Goal: Communication & Community: Answer question/provide support

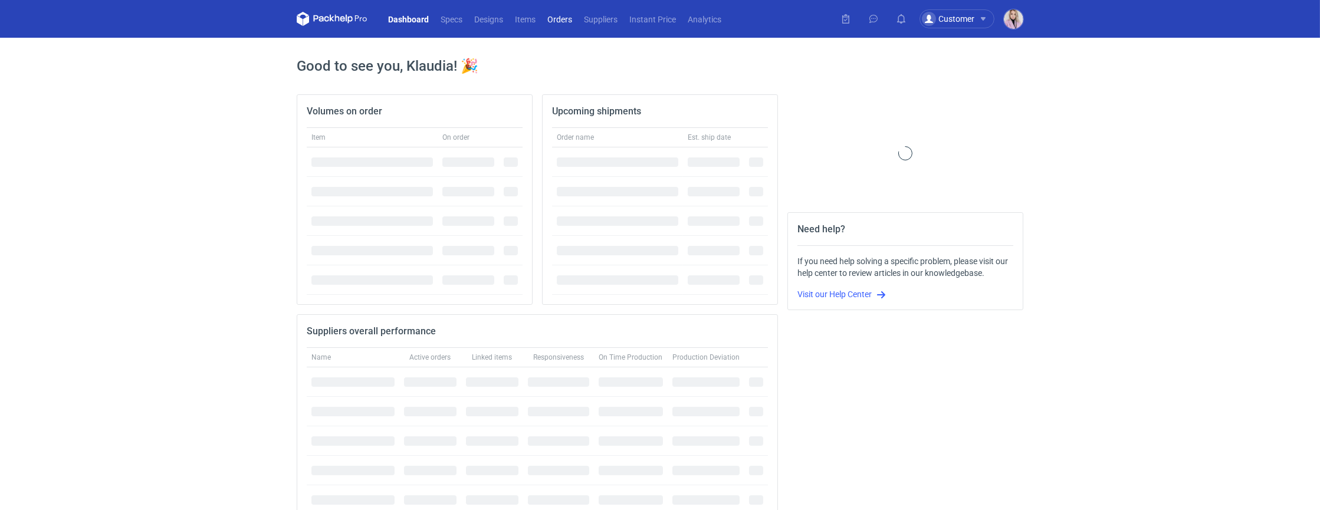
click at [565, 21] on link "Orders" at bounding box center [560, 19] width 37 height 14
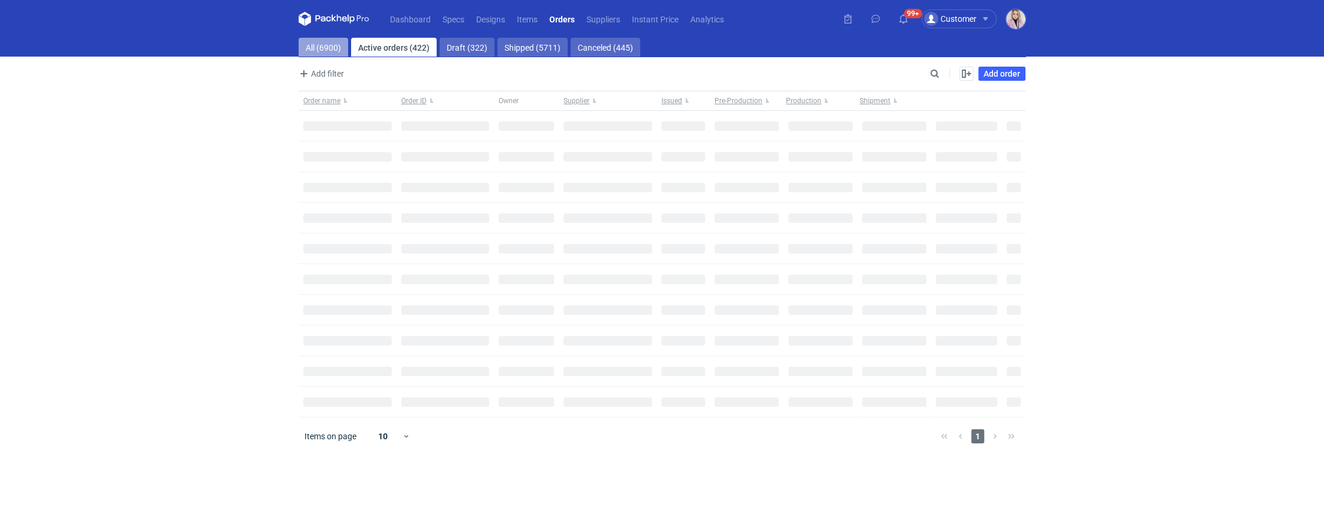
click at [322, 42] on link "All (6900)" at bounding box center [324, 47] width 50 height 19
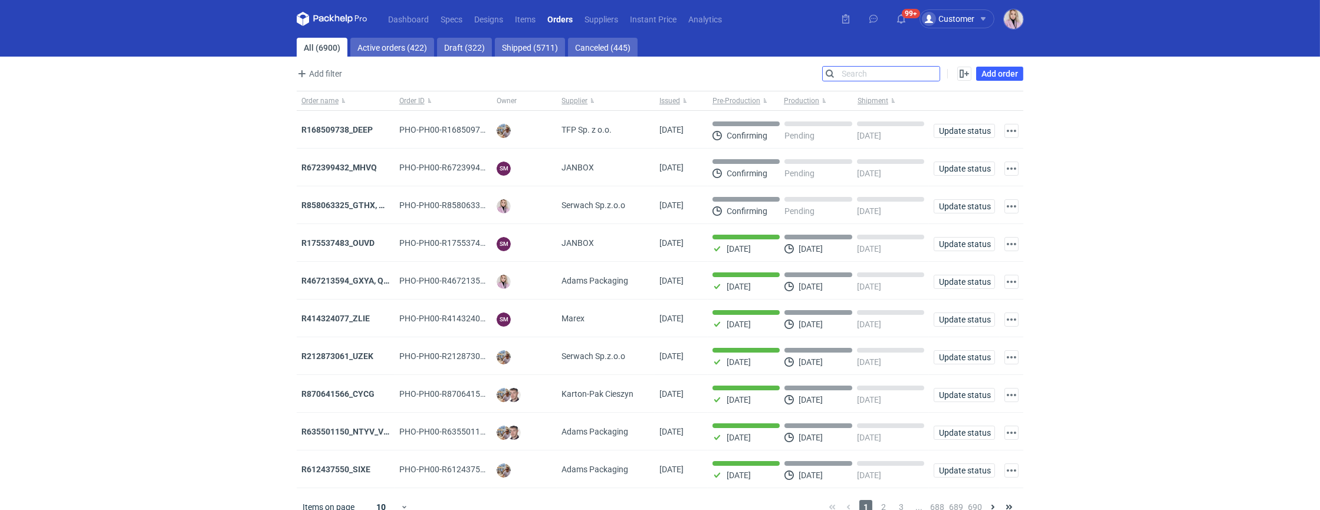
click at [929, 76] on input "Search" at bounding box center [881, 74] width 117 height 14
click at [932, 76] on input "Search" at bounding box center [881, 74] width 117 height 14
paste input "AJCH"
type input "AJCH"
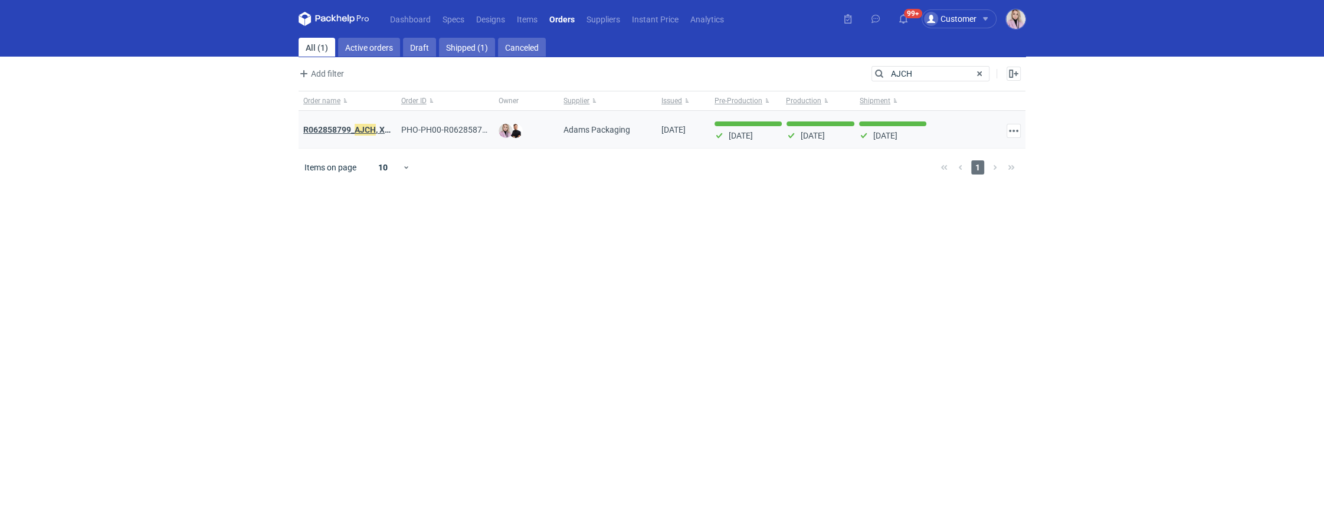
click at [346, 127] on strong "R062858799_ AJCH , XVPI" at bounding box center [350, 129] width 94 height 13
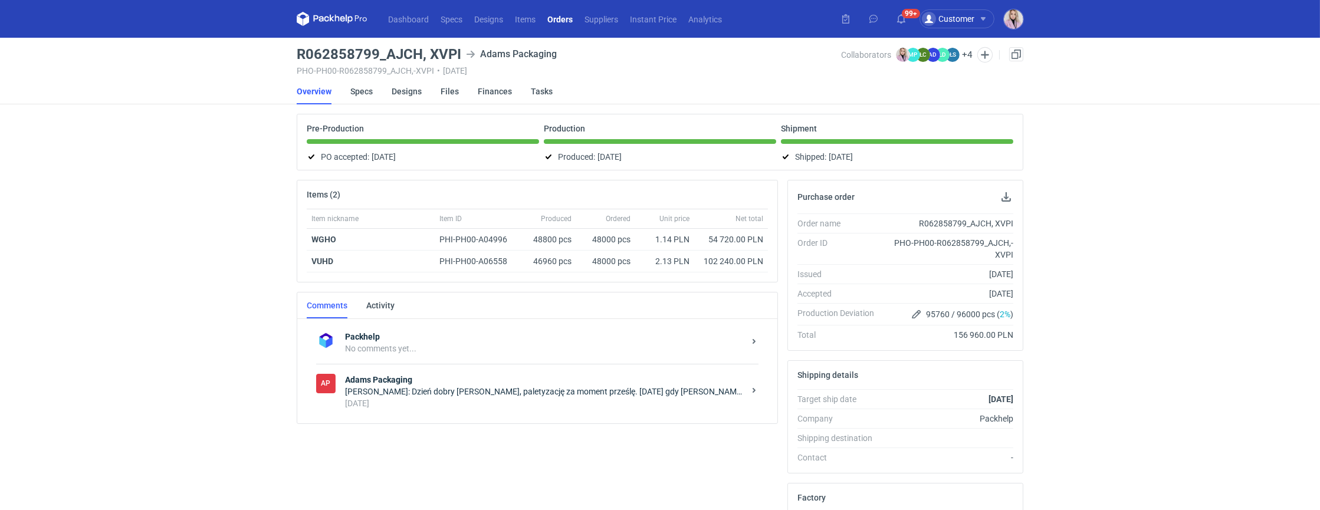
click at [417, 390] on div "Anita Dolczewska: Dzień dobry Panie Tomku, paletyzację za moment prześlę. Wczor…" at bounding box center [544, 392] width 399 height 12
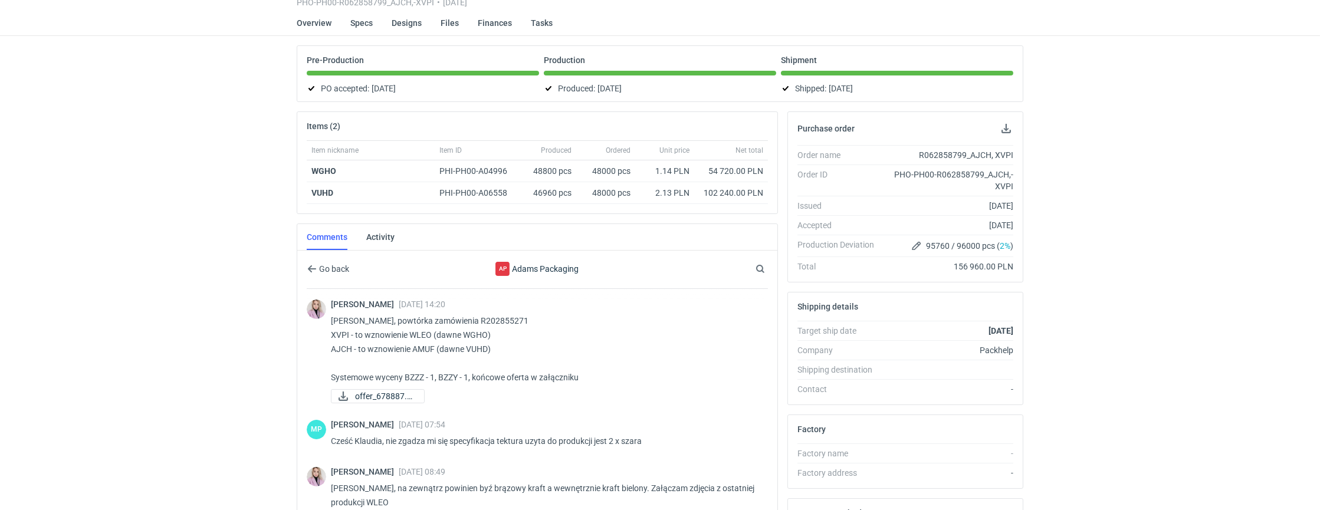
scroll to position [62, 0]
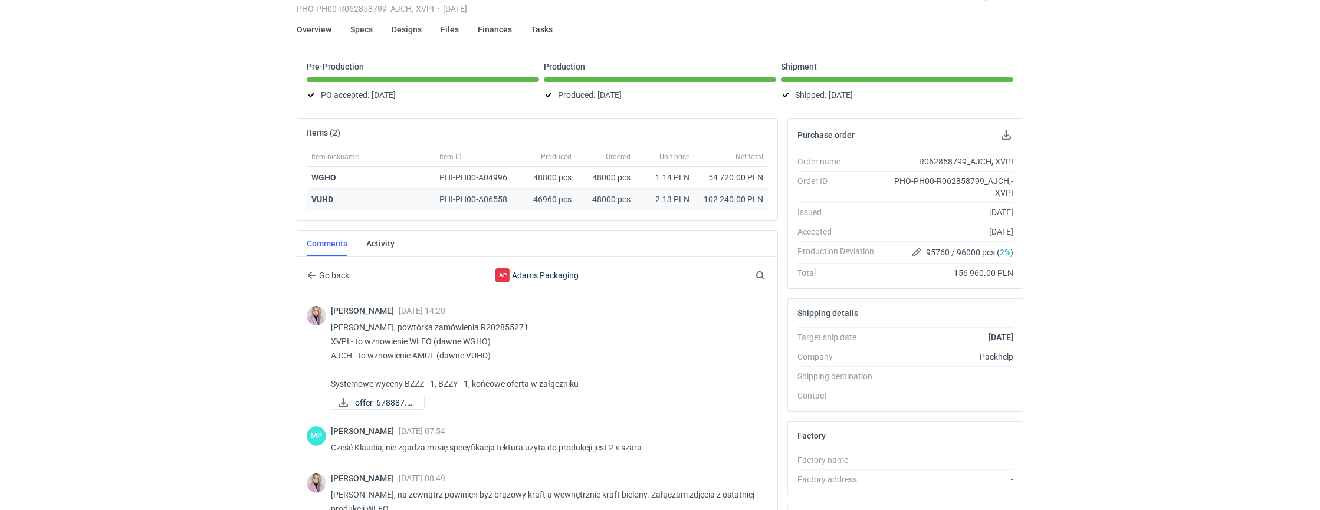
click at [320, 199] on strong "VUHD" at bounding box center [323, 199] width 22 height 9
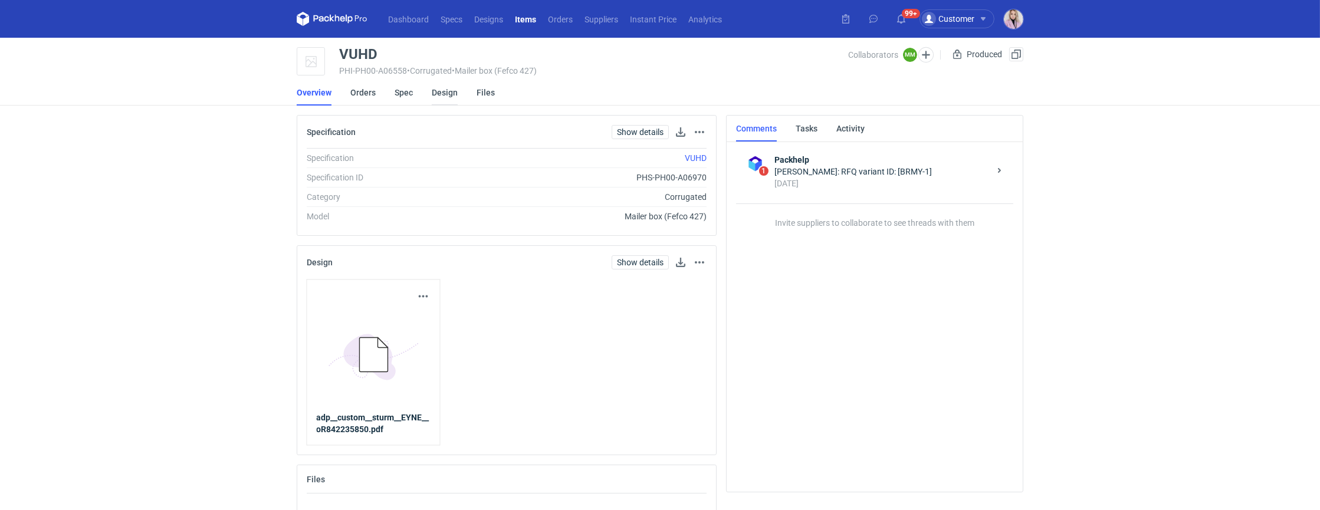
click at [444, 94] on link "Design" at bounding box center [445, 93] width 26 height 26
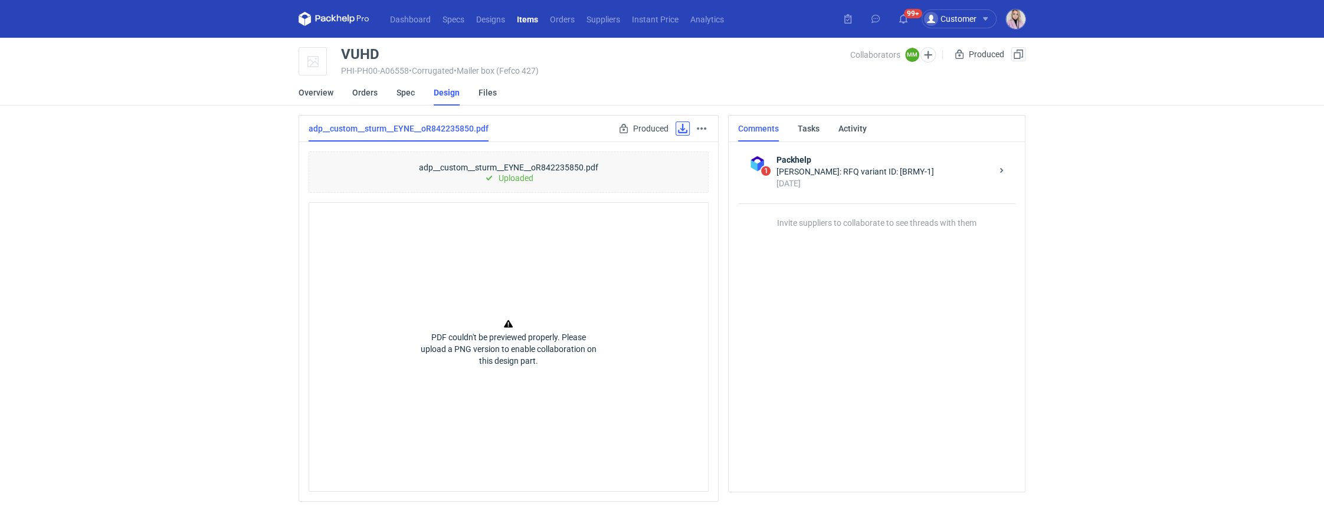
click at [678, 131] on link at bounding box center [683, 129] width 14 height 14
click at [566, 20] on link "Orders" at bounding box center [562, 19] width 37 height 14
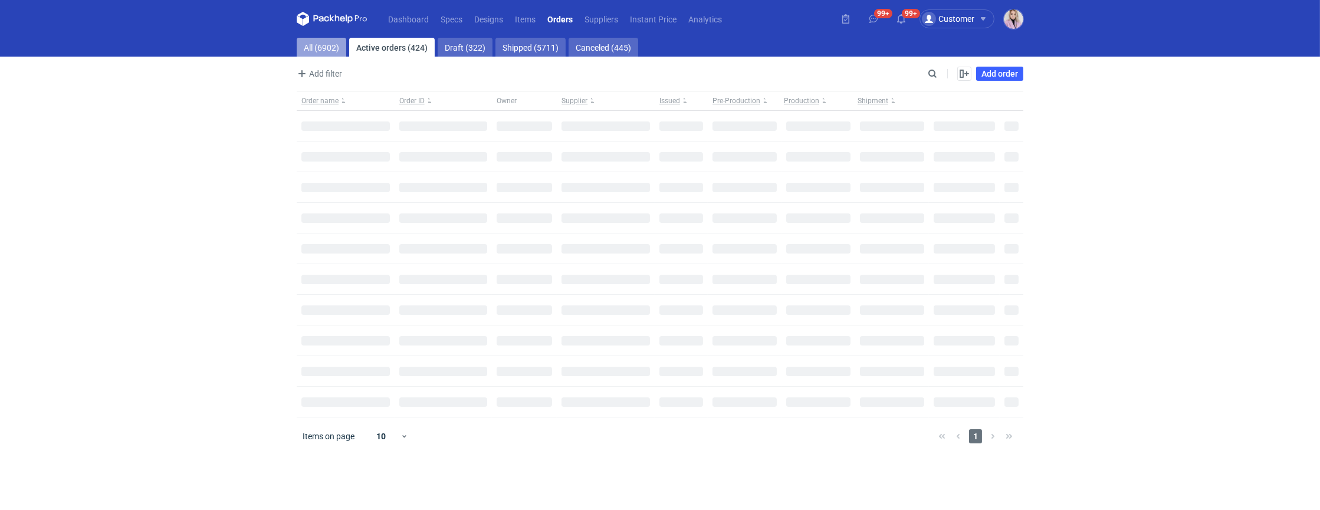
click at [329, 52] on link "All (6902)" at bounding box center [322, 47] width 50 height 19
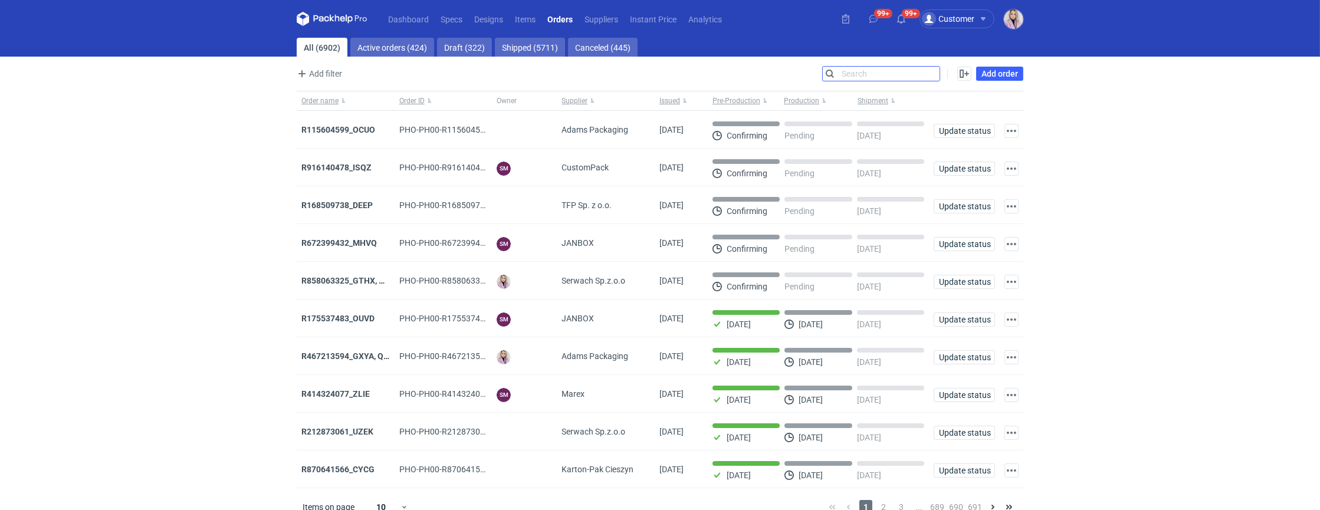
click at [938, 73] on input "Search" at bounding box center [881, 74] width 117 height 14
click at [939, 72] on input "Search" at bounding box center [881, 74] width 117 height 14
type input "eumz"
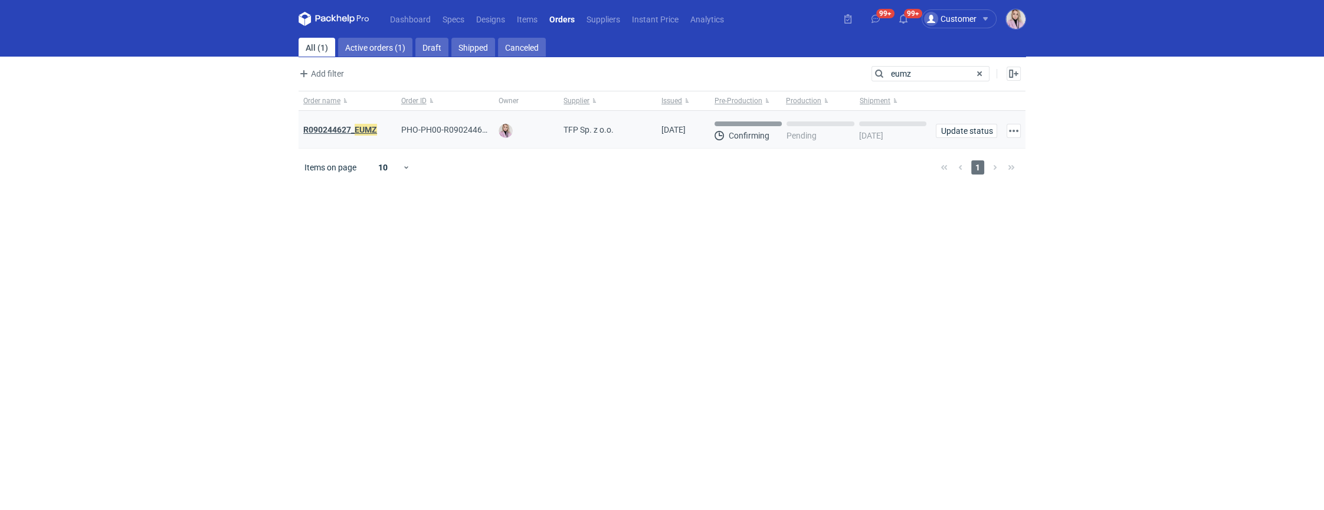
click at [347, 129] on strong "R090244627_ EUMZ" at bounding box center [340, 129] width 74 height 13
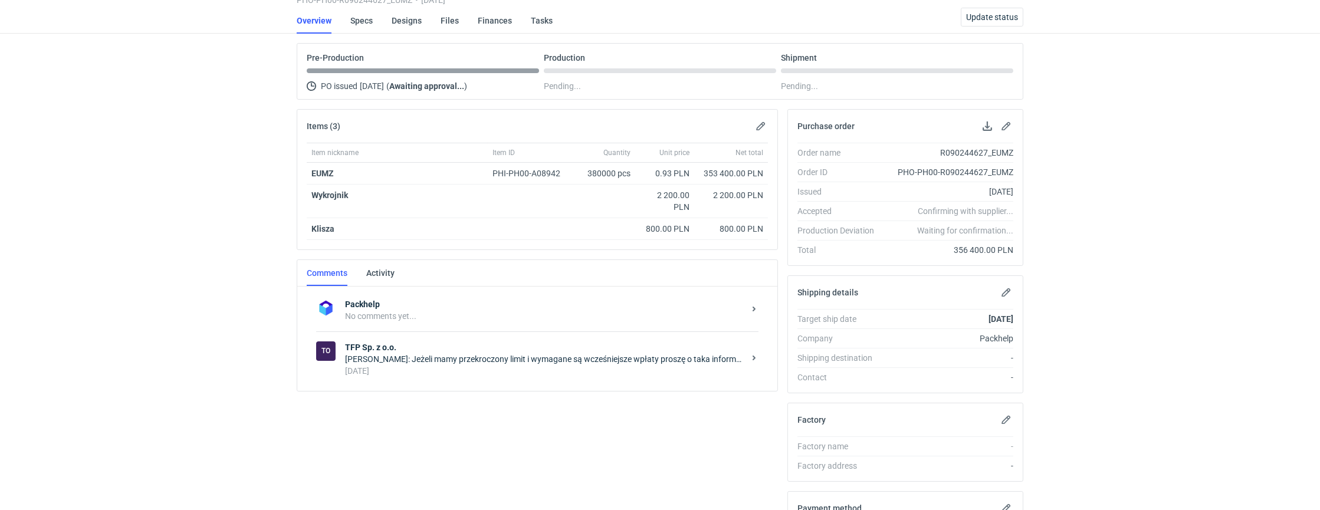
click at [407, 373] on div "6 days ago" at bounding box center [544, 371] width 399 height 12
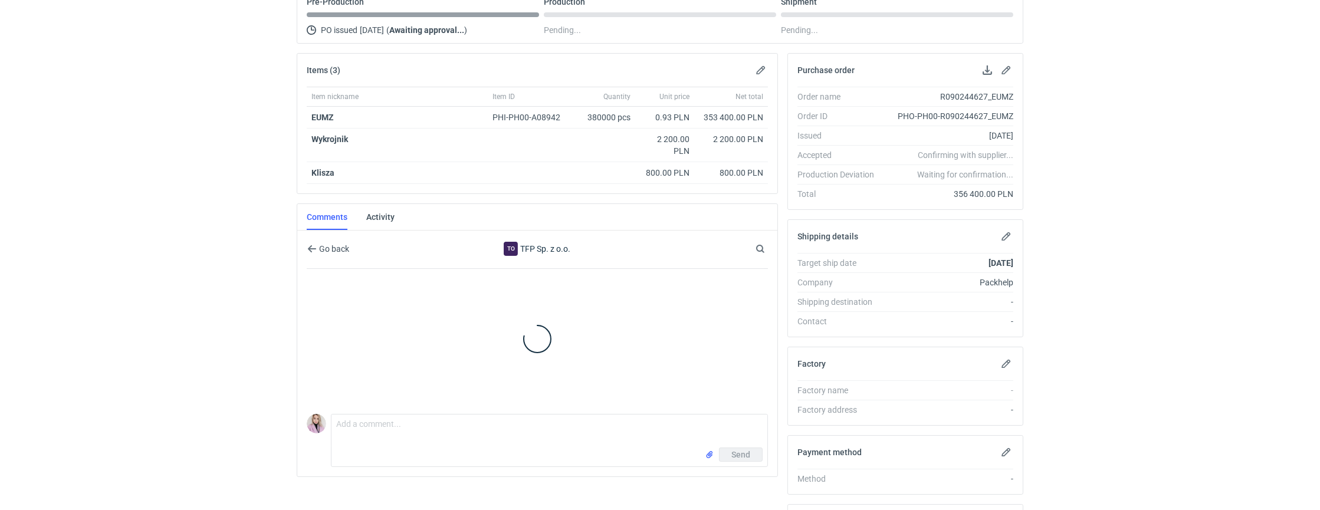
scroll to position [140, 0]
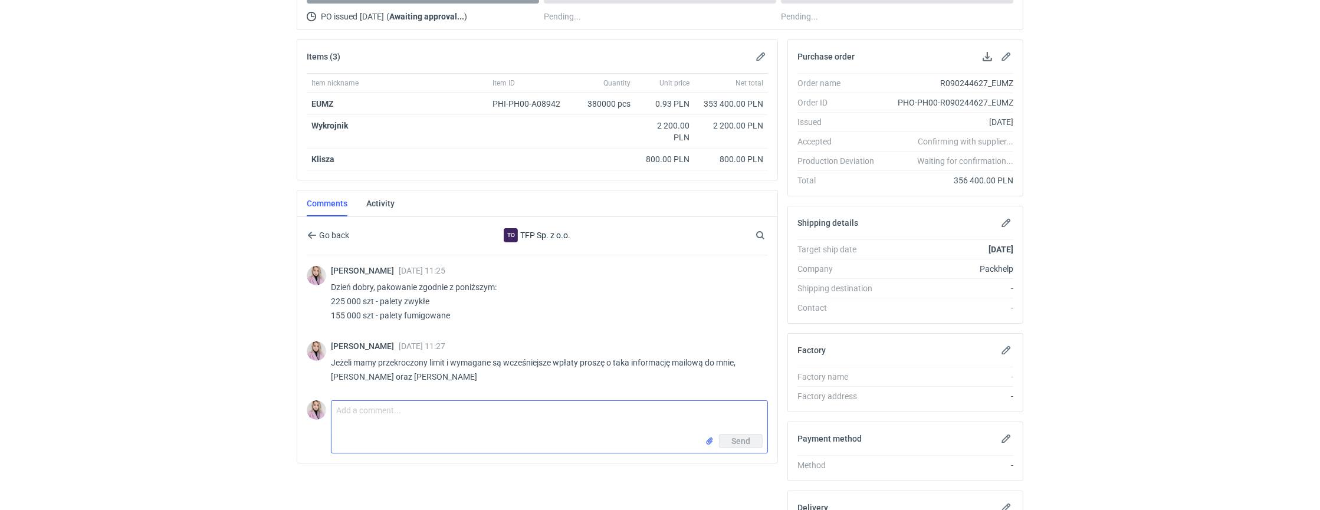
click at [392, 415] on textarea "Comment message" at bounding box center [550, 417] width 436 height 33
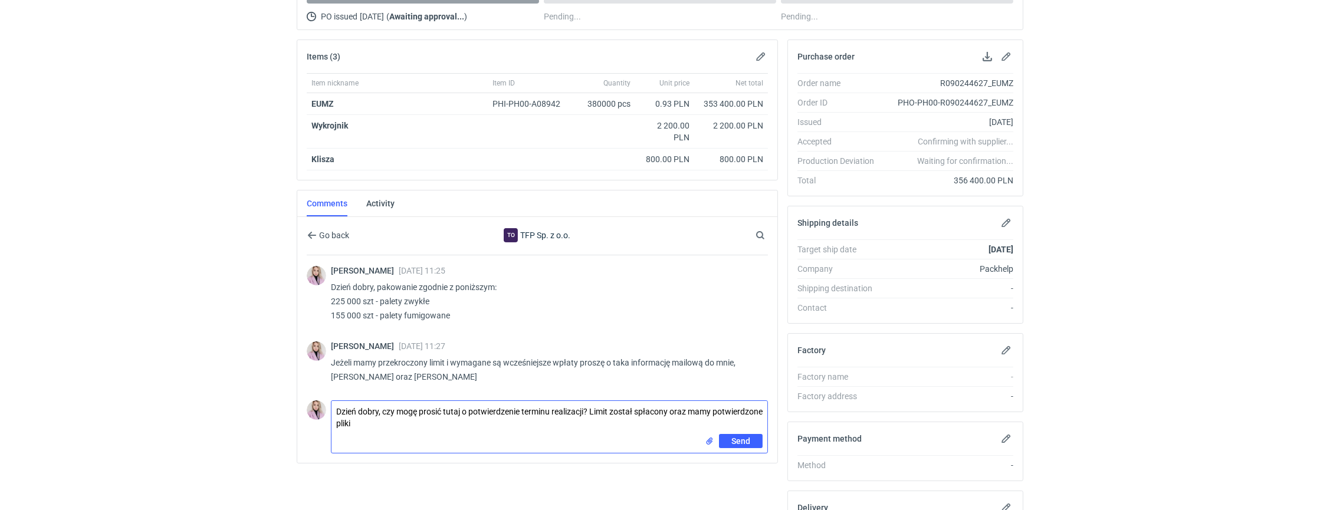
type textarea "Dzień dobry, czy mogę prosić tutaj o potwierdzenie terminu realizacji? Limit zo…"
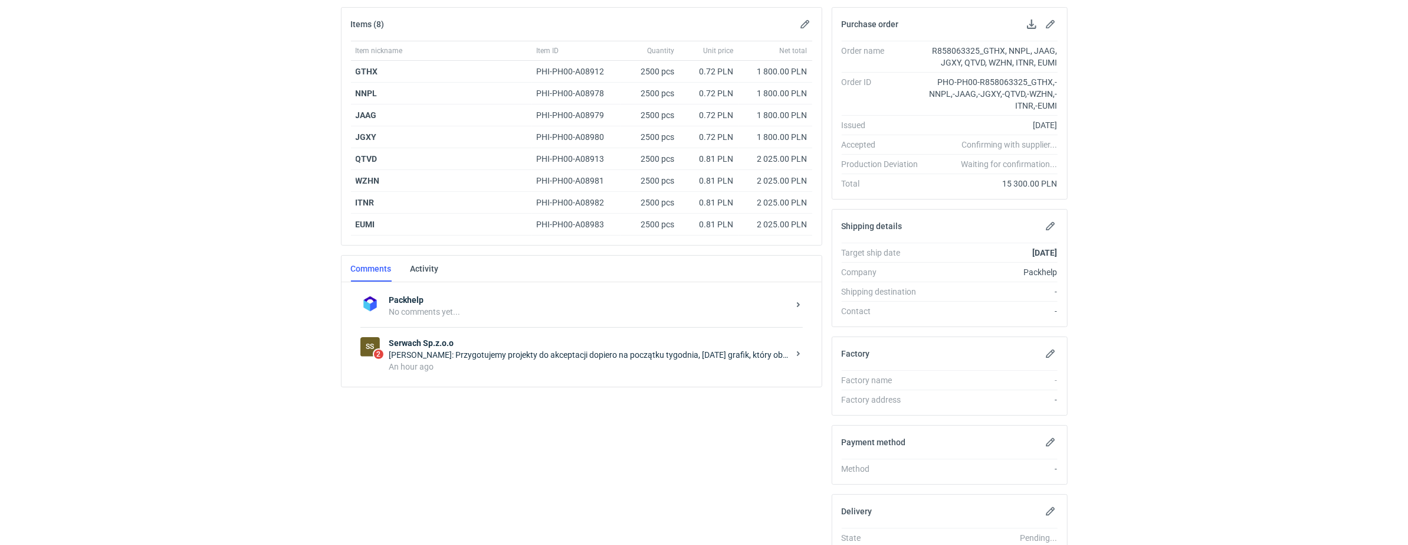
scroll to position [185, 0]
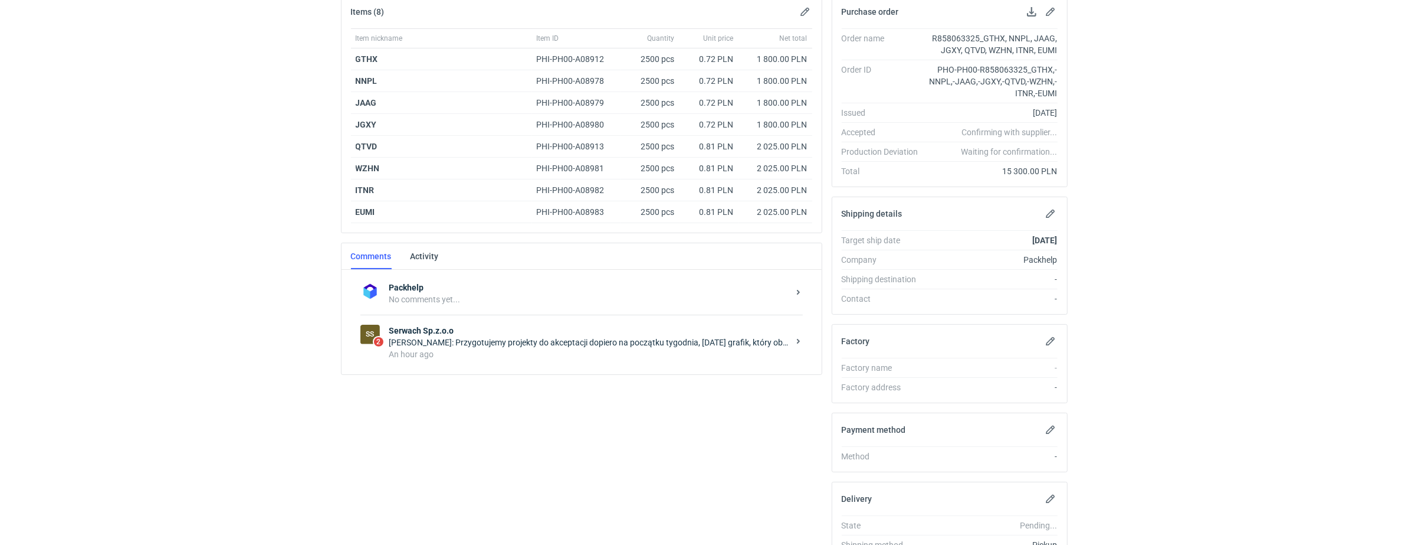
click at [494, 343] on div "Łukasz Postawa: Przygotujemy projekty do akceptacji dopiero na początku tygodni…" at bounding box center [588, 342] width 399 height 12
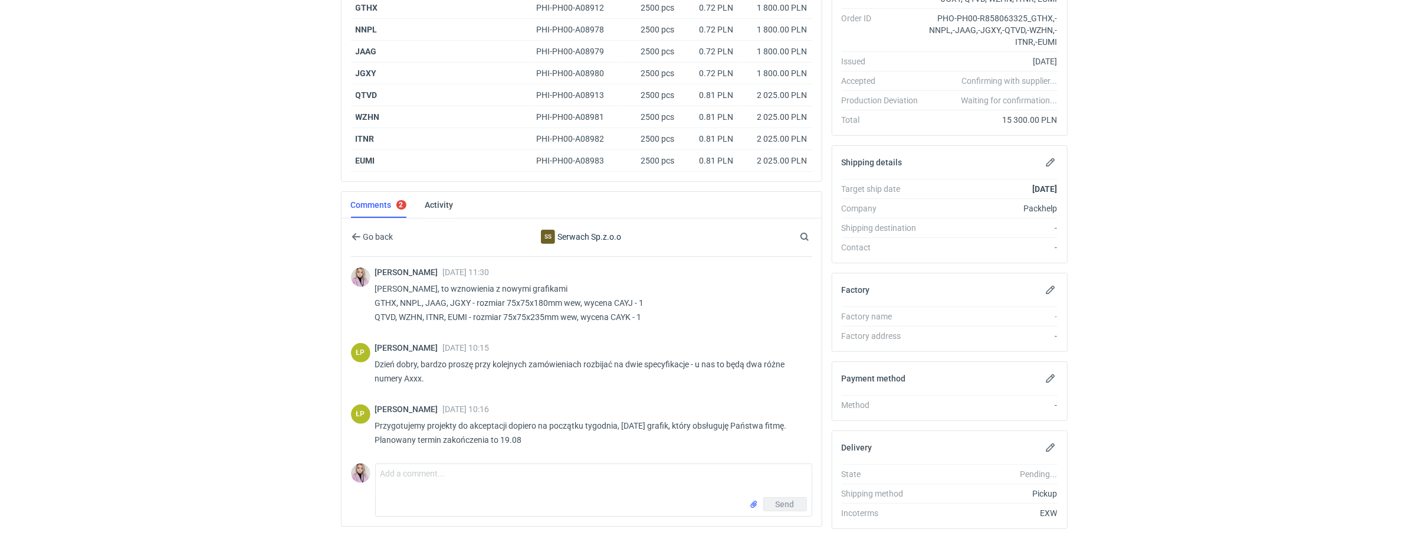
scroll to position [263, 0]
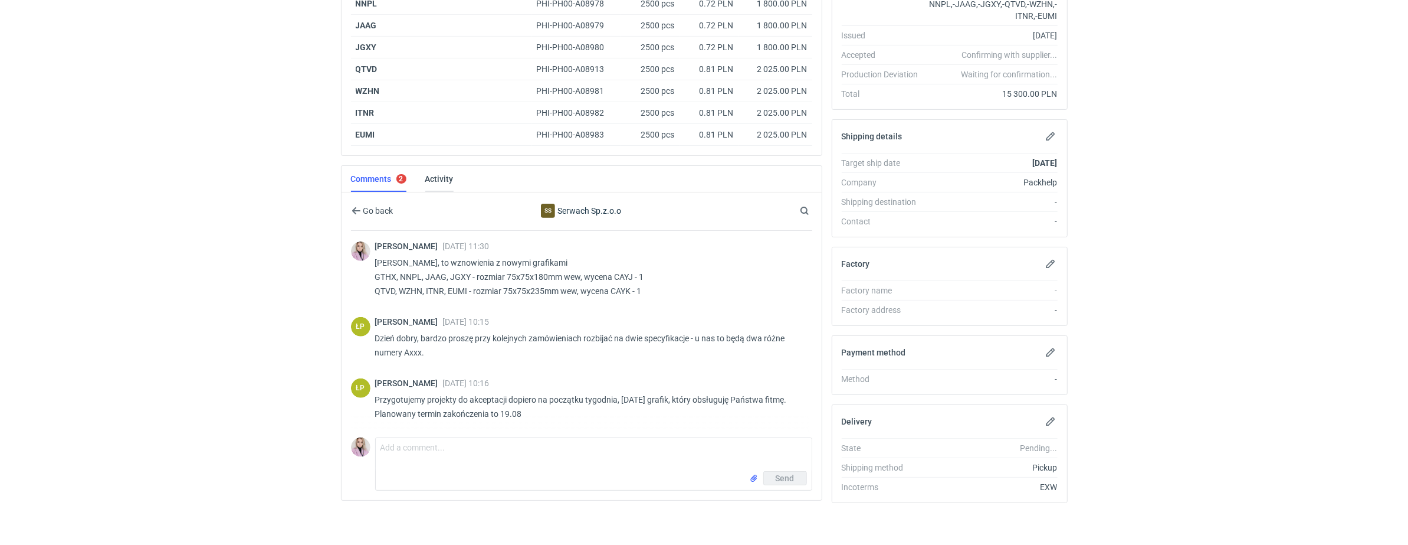
click at [436, 173] on link "Activity" at bounding box center [439, 179] width 28 height 26
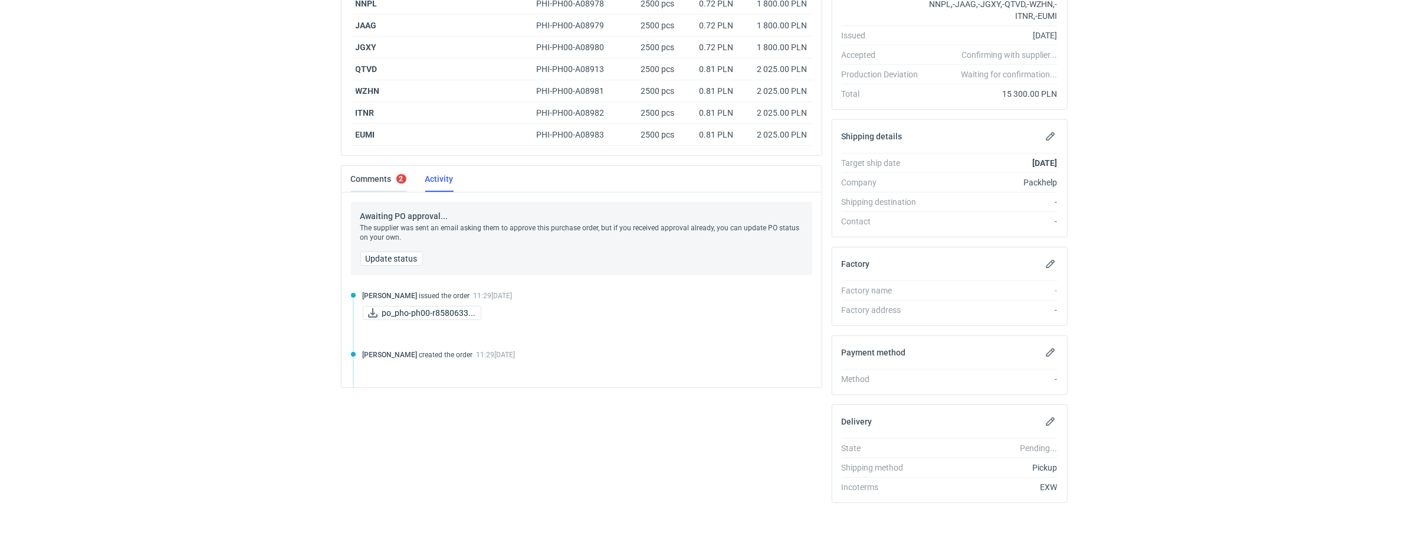
click at [376, 178] on link "Comments 2" at bounding box center [378, 179] width 55 height 26
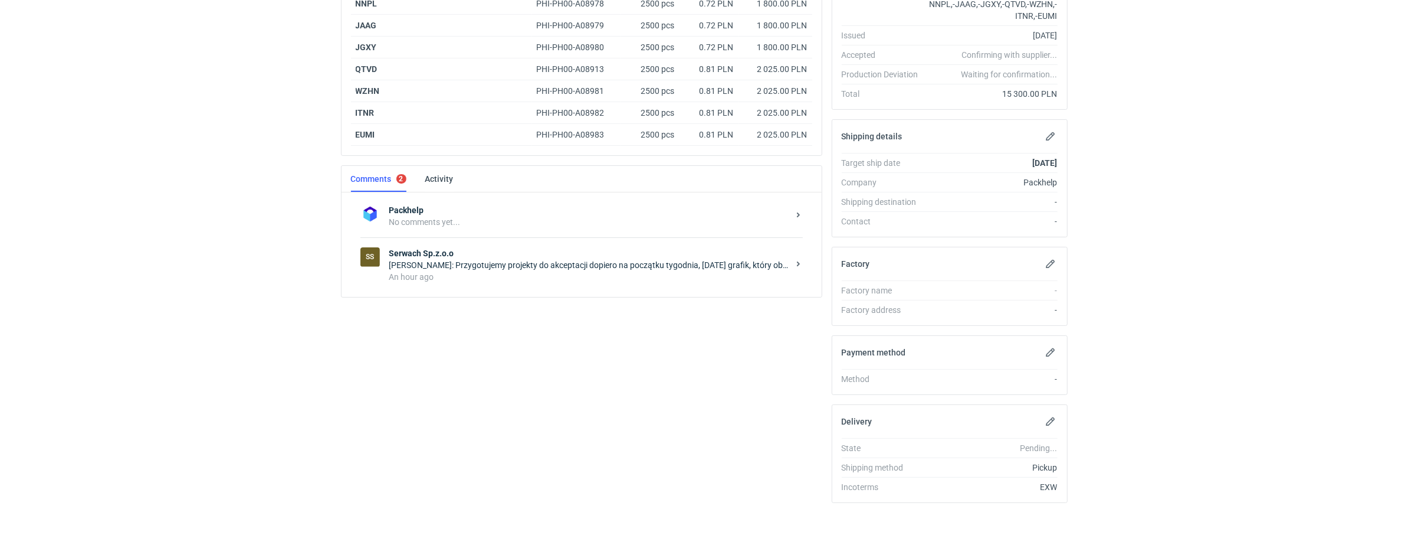
click at [478, 253] on strong "Serwach Sp.z.o.o" at bounding box center [588, 253] width 399 height 12
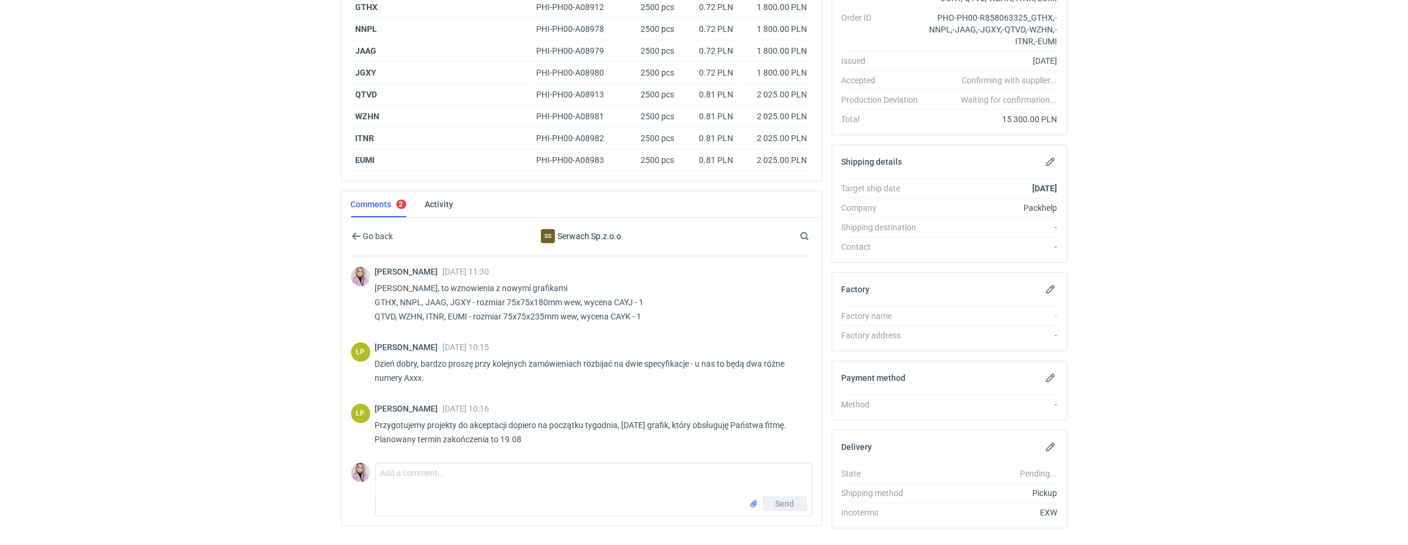
scroll to position [250, 0]
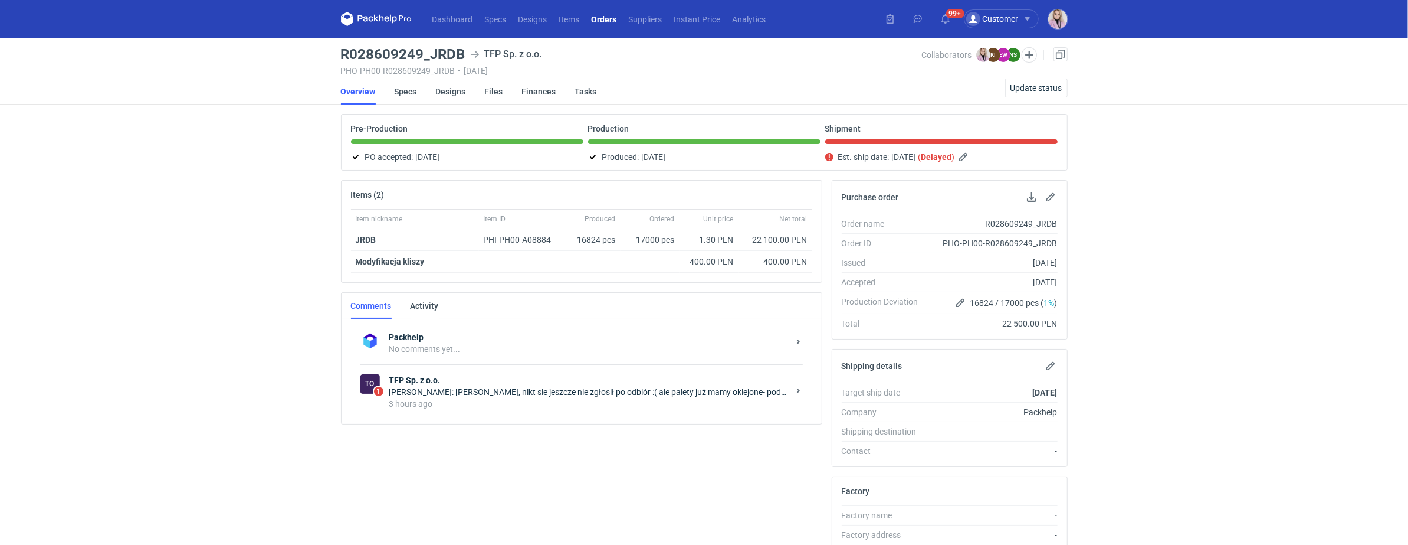
click at [515, 389] on div "[PERSON_NAME]: [PERSON_NAME], nikt sie jeszcze nie zgłosił po odbiór :( ale pal…" at bounding box center [588, 392] width 399 height 12
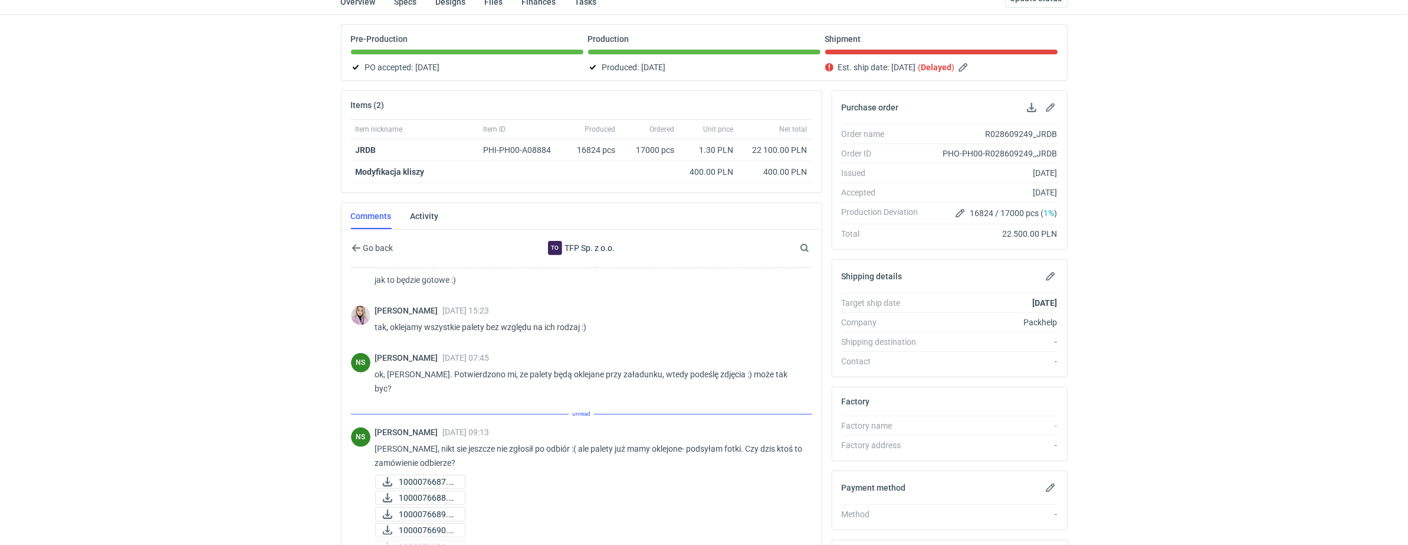
scroll to position [181, 0]
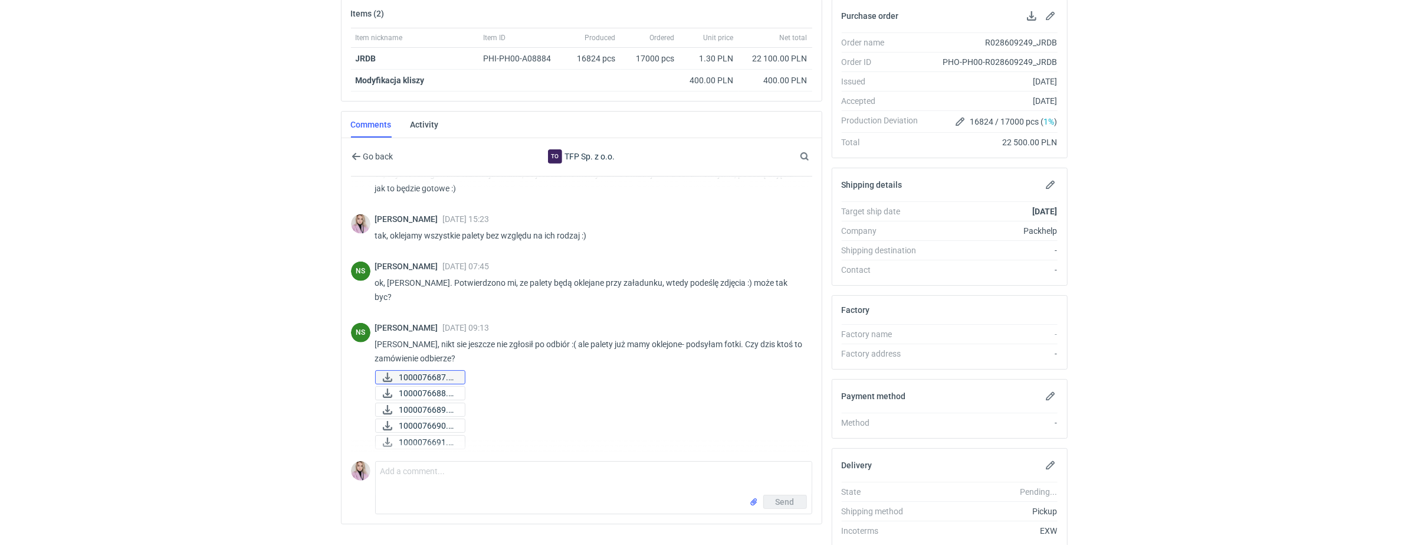
click at [436, 371] on span "1000076687.jpg" at bounding box center [427, 377] width 56 height 13
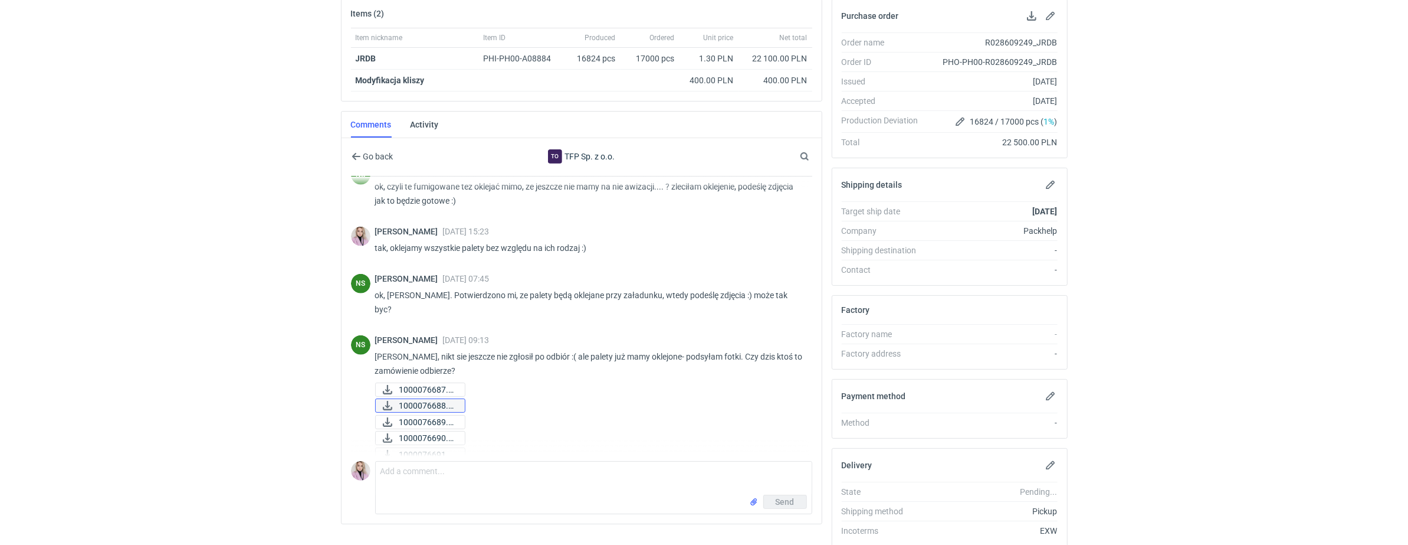
click at [428, 399] on span "1000076688.jpg" at bounding box center [427, 405] width 56 height 13
click at [419, 415] on span "1000076689.jpg" at bounding box center [427, 421] width 56 height 13
click at [413, 431] on span "1000076690.jpg" at bounding box center [427, 437] width 56 height 13
click at [409, 448] on span "1000076691.jpg" at bounding box center [427, 454] width 56 height 13
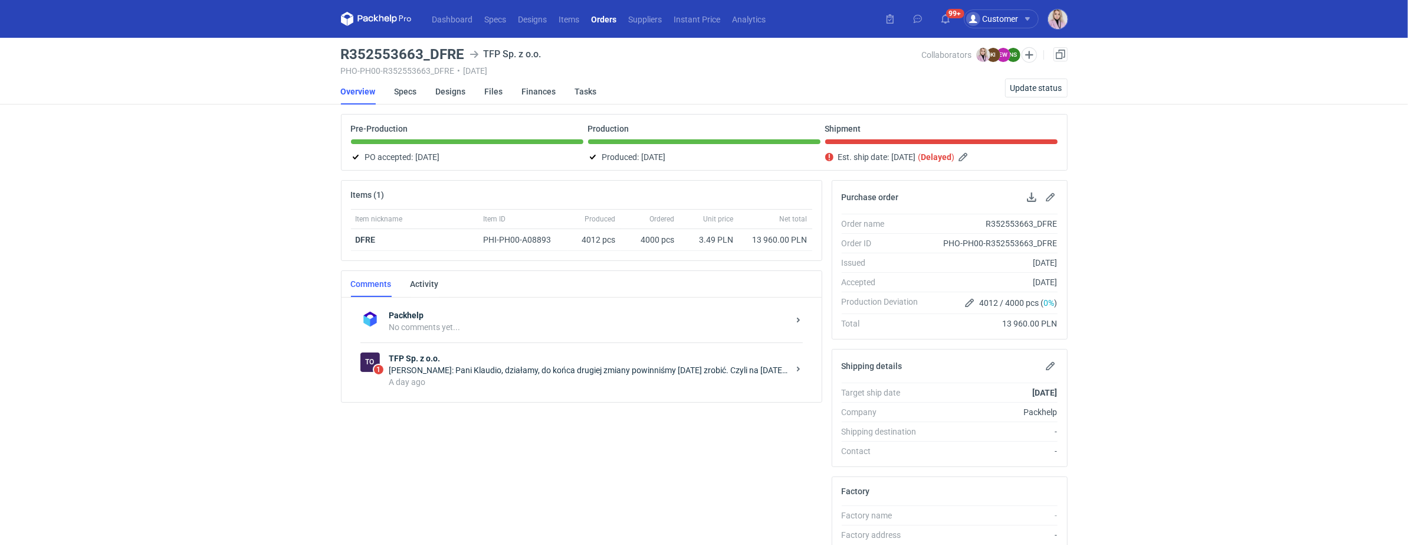
click at [577, 372] on div "[PERSON_NAME]: Pani Klaudio, działamy, do końca drugiej zmiany powinniśmy [DATE…" at bounding box center [588, 370] width 399 height 12
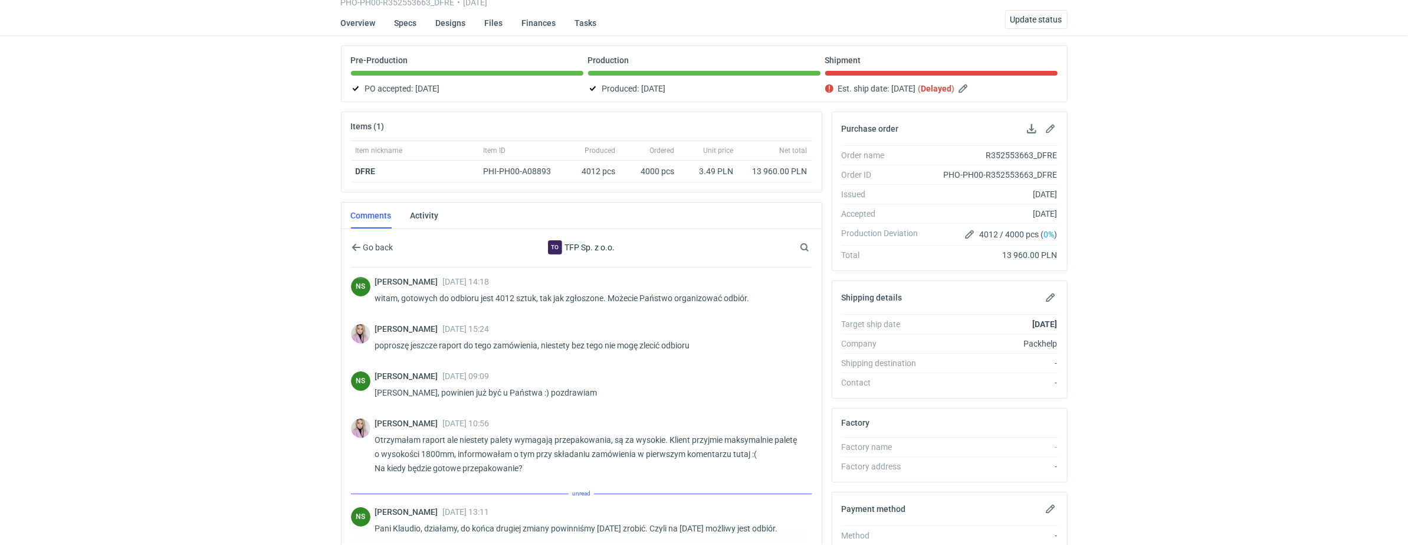
scroll to position [149, 0]
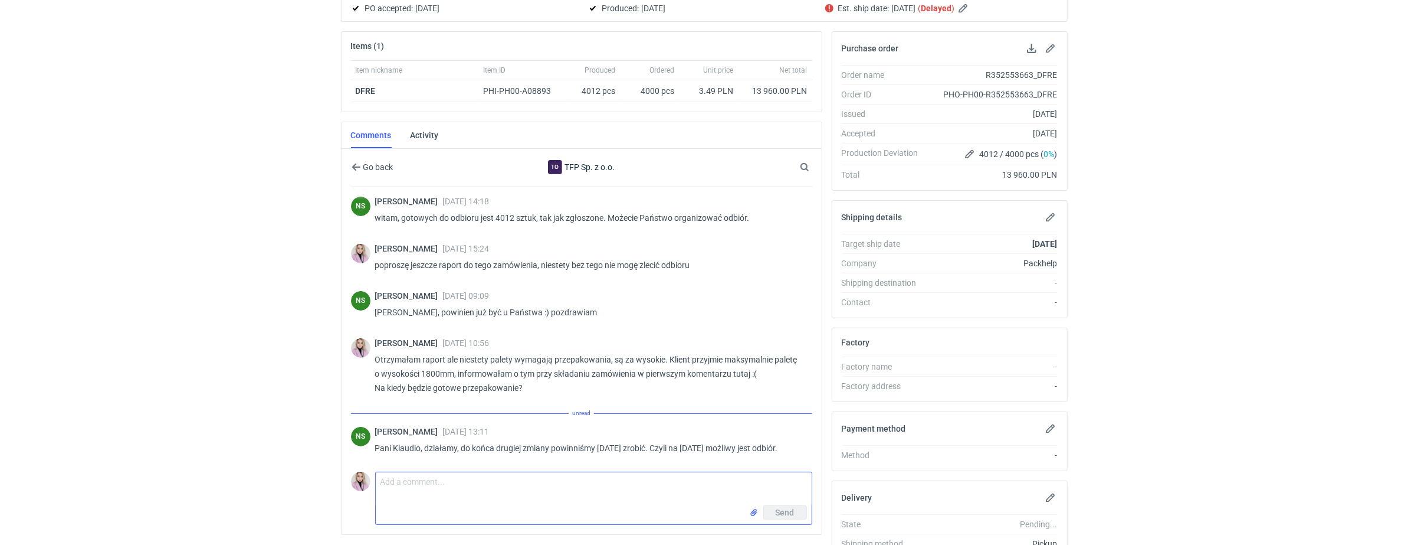
click at [417, 483] on textarea "Comment message" at bounding box center [594, 488] width 436 height 33
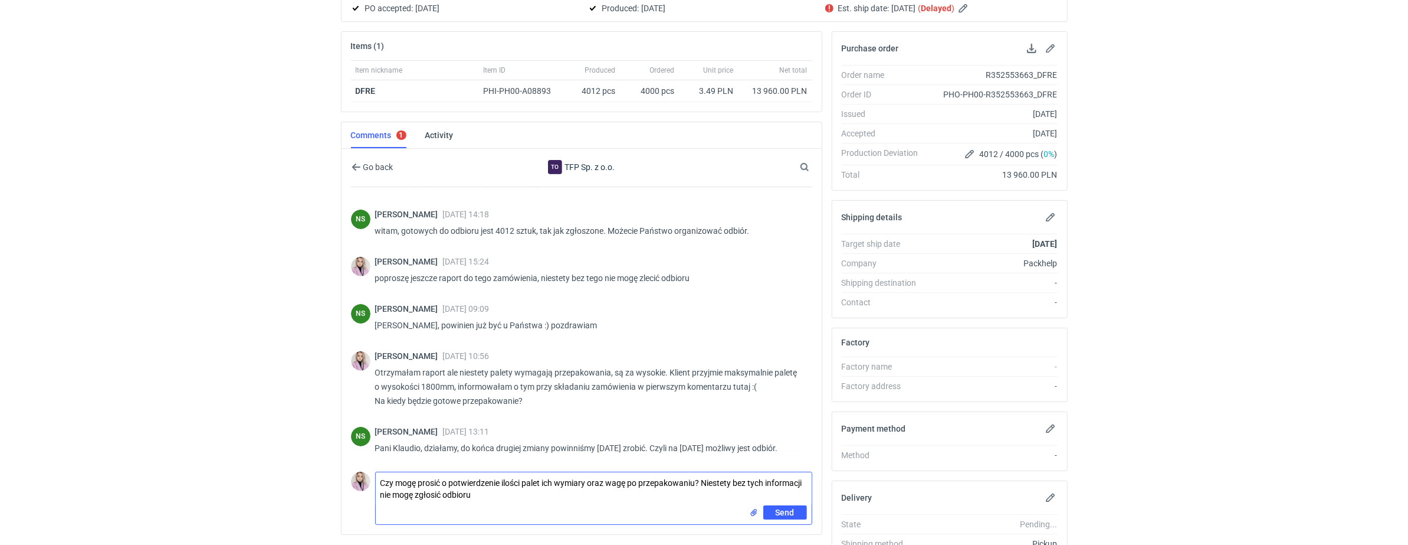
type textarea "Czy mogę prosić o potwierdzenie ilości palet ich wymiary oraz wagę po przepakow…"
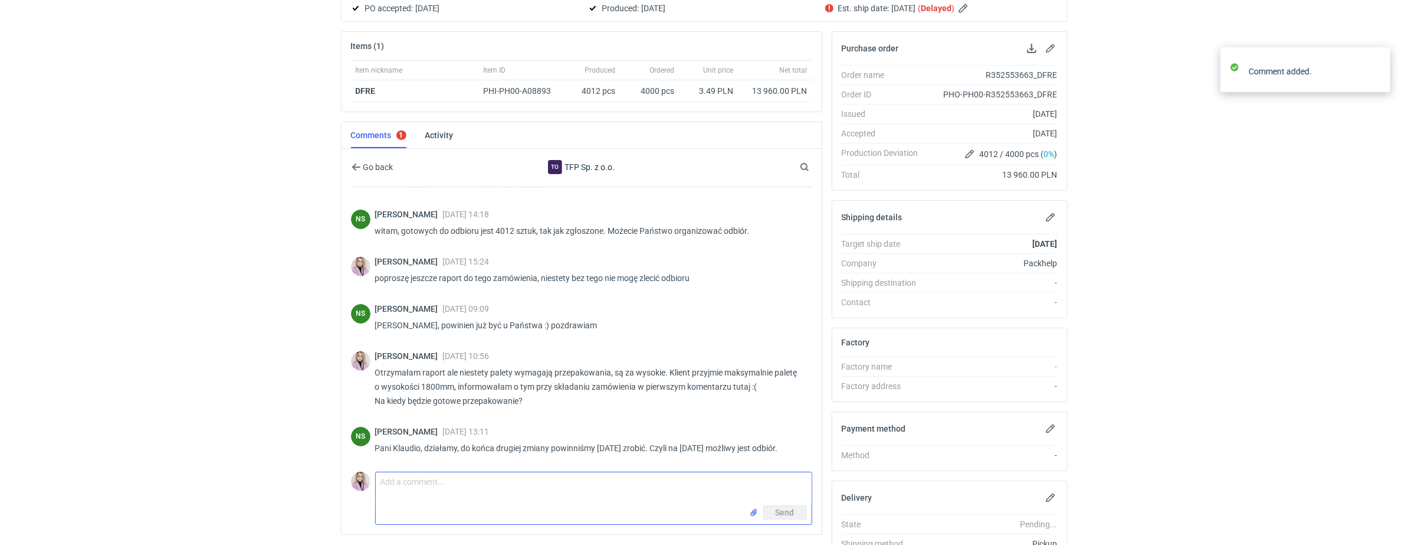
scroll to position [319, 0]
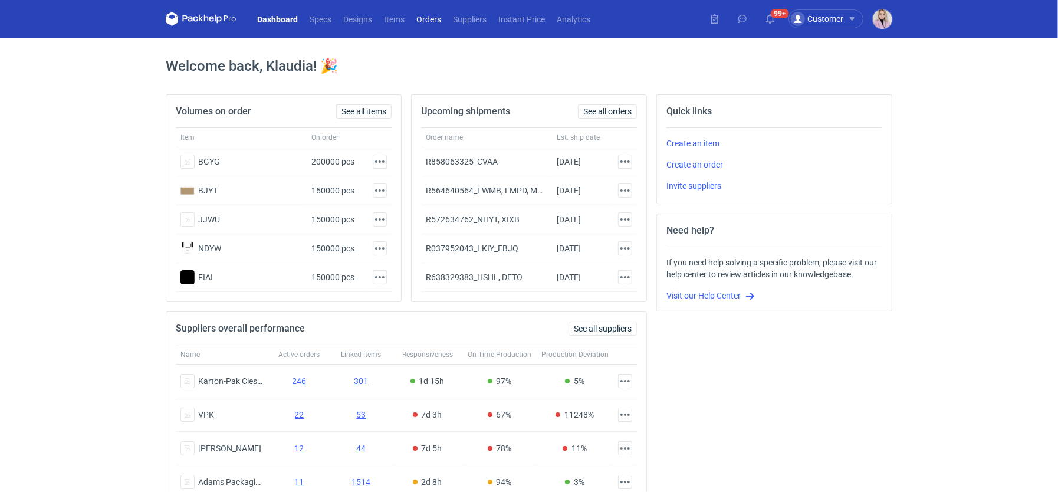
click at [425, 18] on link "Orders" at bounding box center [429, 19] width 37 height 14
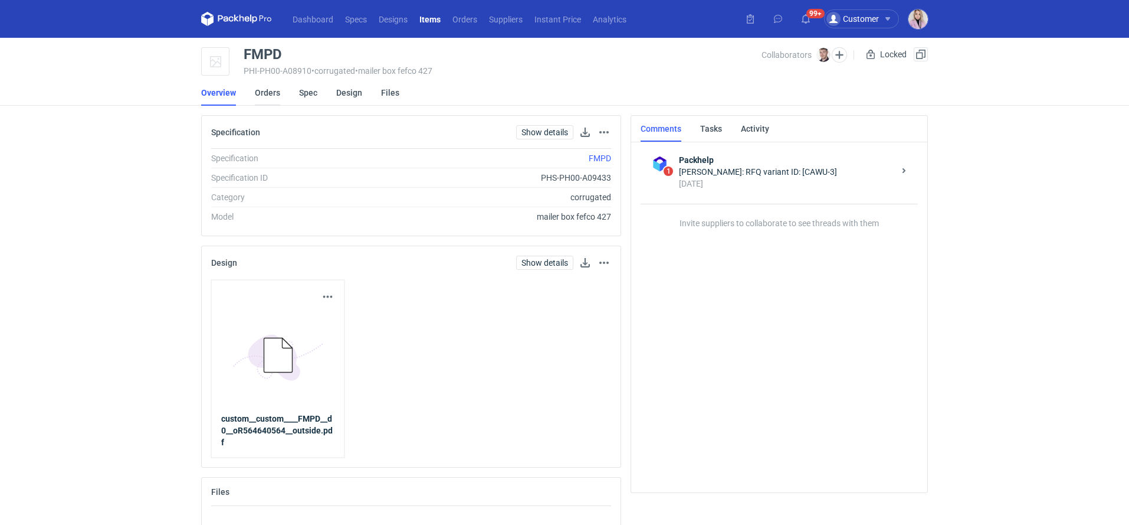
click at [268, 94] on link "Orders" at bounding box center [267, 93] width 25 height 26
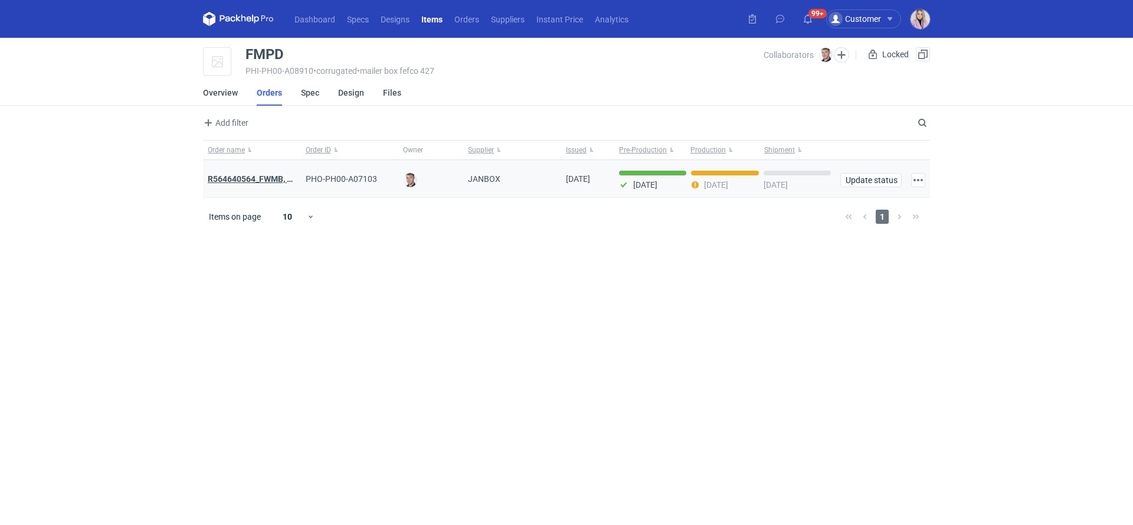
click at [249, 182] on strong "R564640564_FWMB, FMPD, MNLB" at bounding box center [271, 178] width 127 height 9
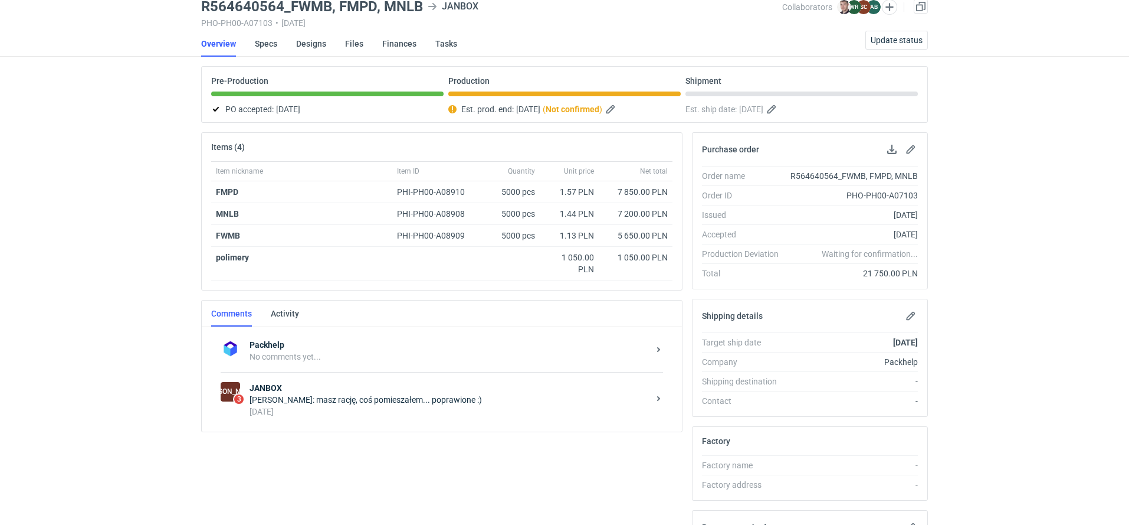
scroll to position [51, 0]
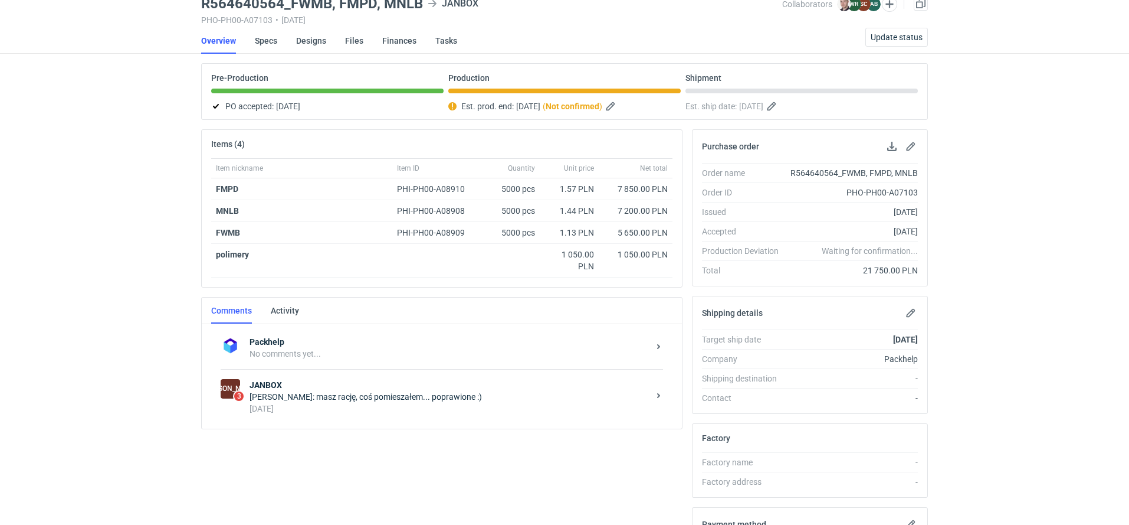
click at [345, 402] on div "16 days ago" at bounding box center [449, 408] width 399 height 12
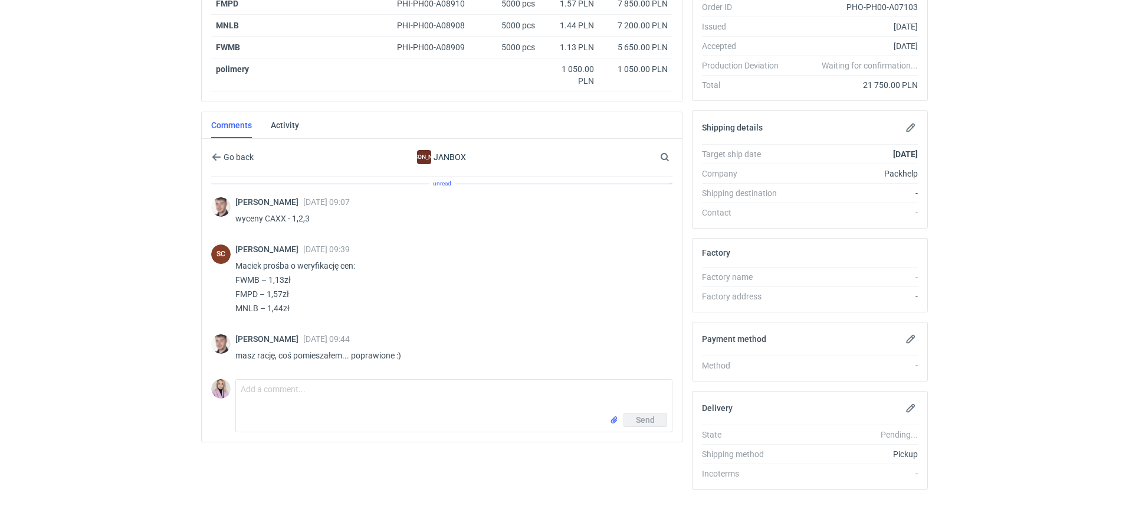
scroll to position [242, 0]
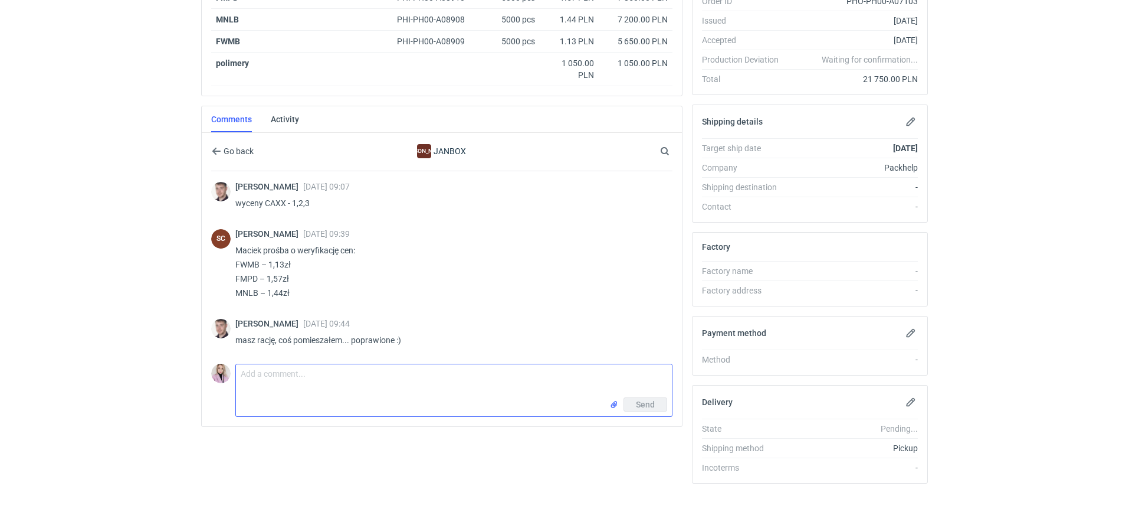
click at [279, 382] on textarea "Comment message" at bounding box center [454, 380] width 436 height 33
type textarea "Cześć Sylwia, czy zamówienie będzie dziś zgłoszone do odbioru?"
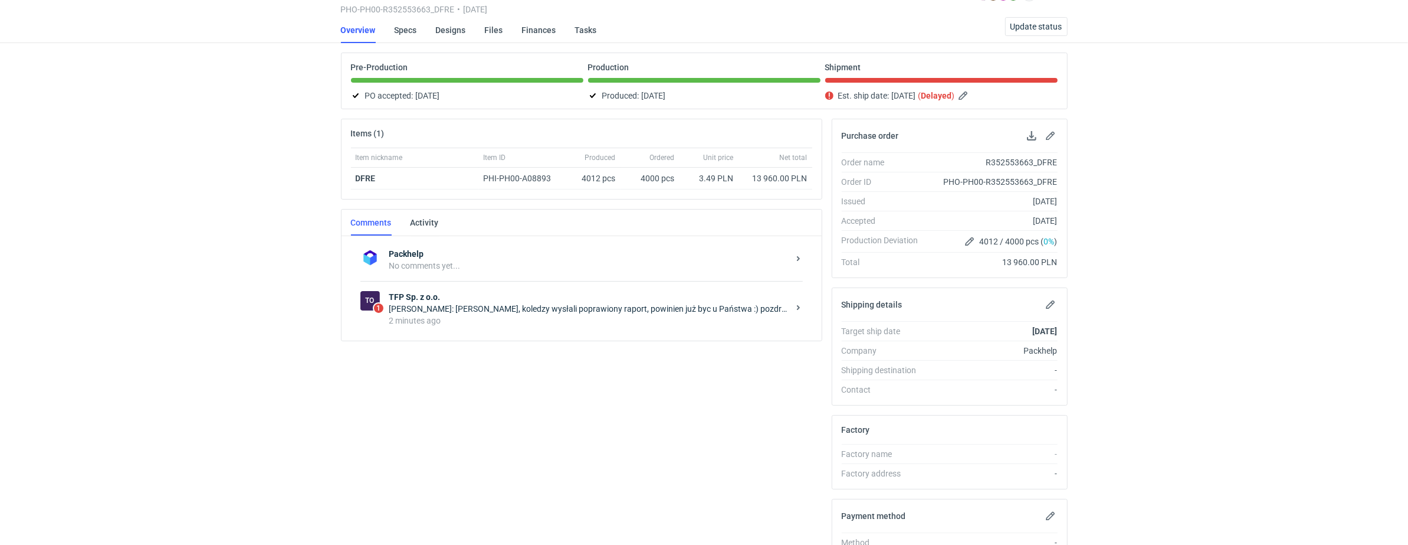
click at [471, 326] on div "To 1 TFP Sp. z o.o. [PERSON_NAME]: [PERSON_NAME], koledzy wysłali poprawiony ra…" at bounding box center [581, 308] width 442 height 55
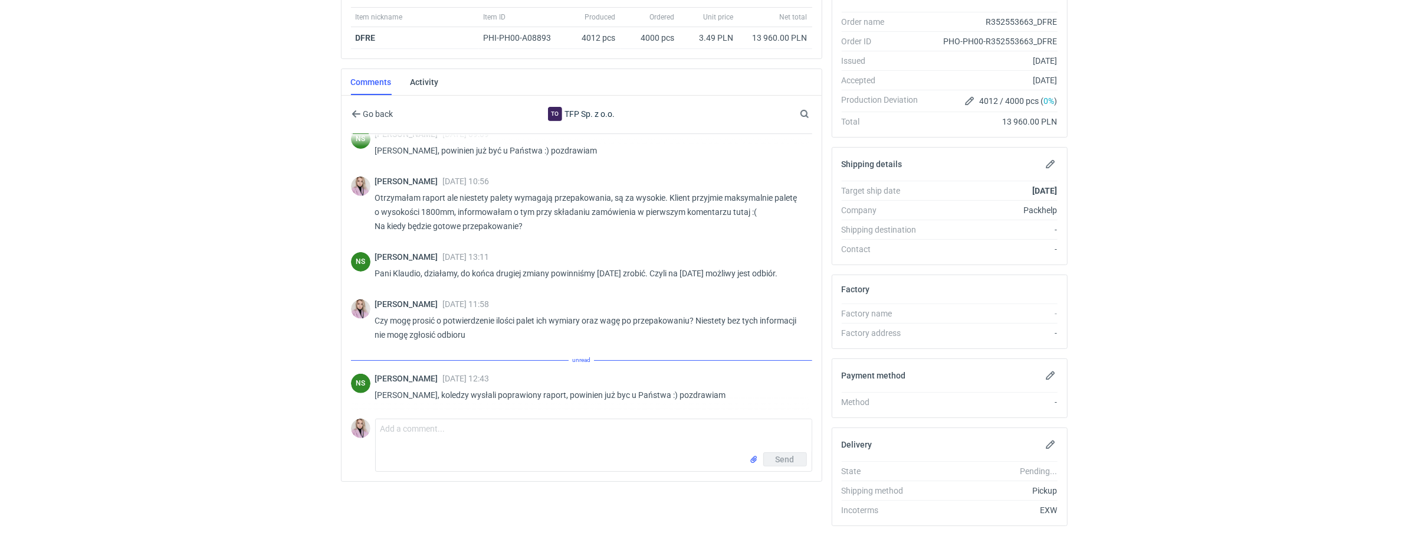
scroll to position [225, 0]
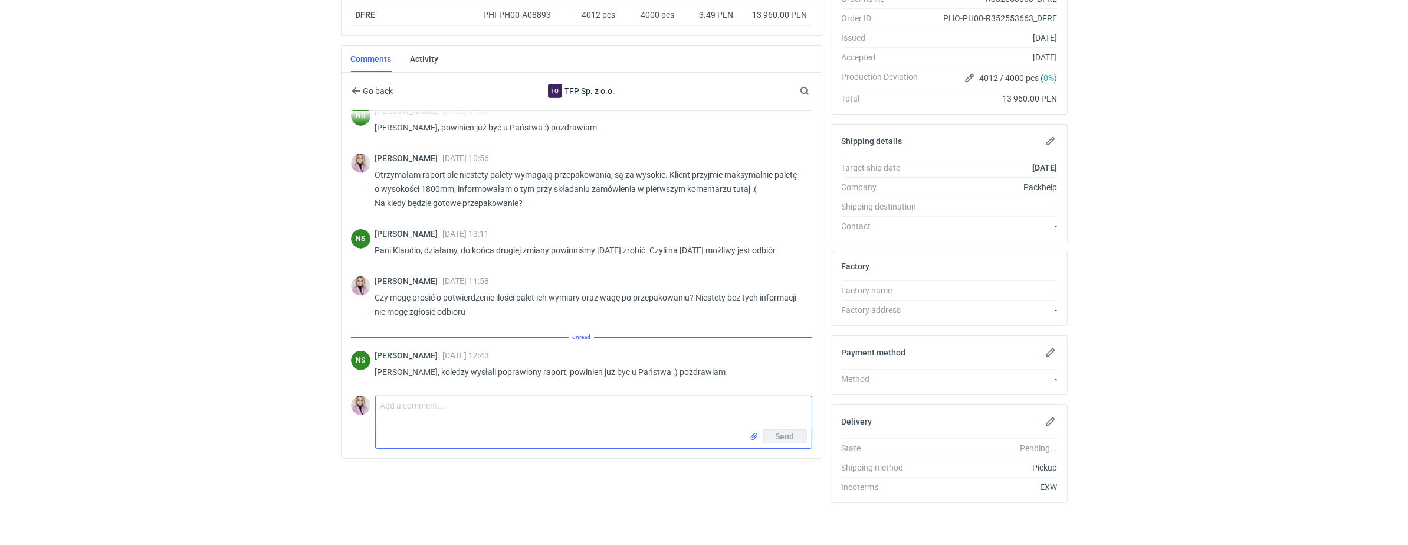
click at [418, 417] on textarea "Comment message" at bounding box center [594, 412] width 436 height 33
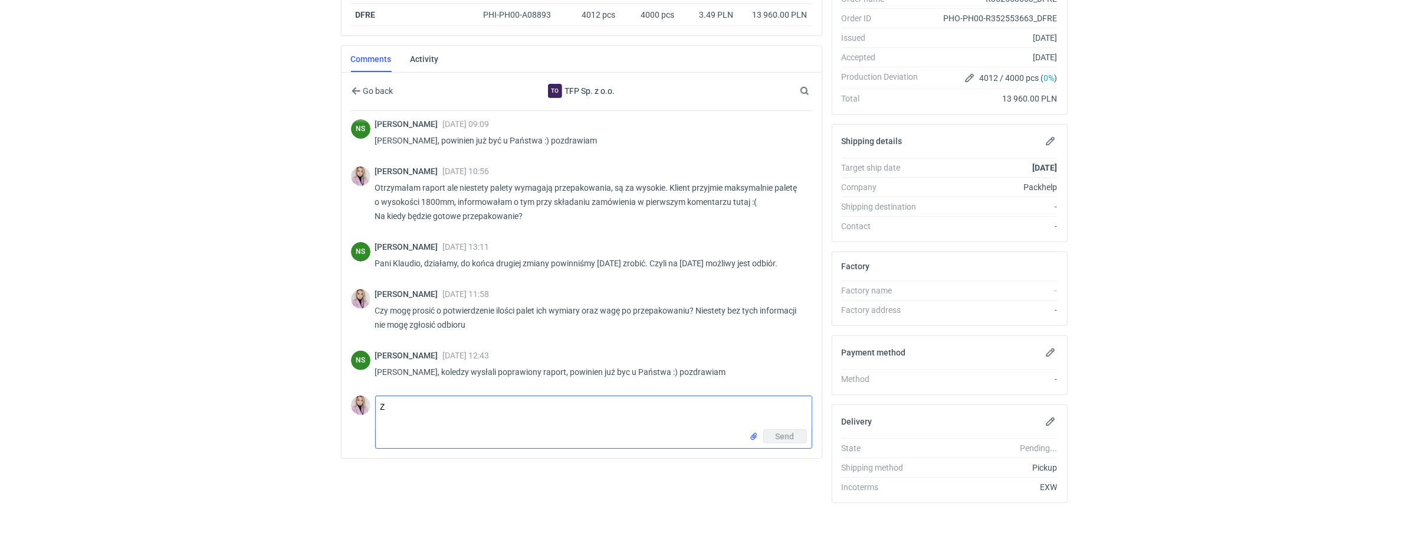
scroll to position [361, 0]
type textarea "Zgadza się, zamówienie przekazane do logistyki. Niebawem zostaną przesłane do P…"
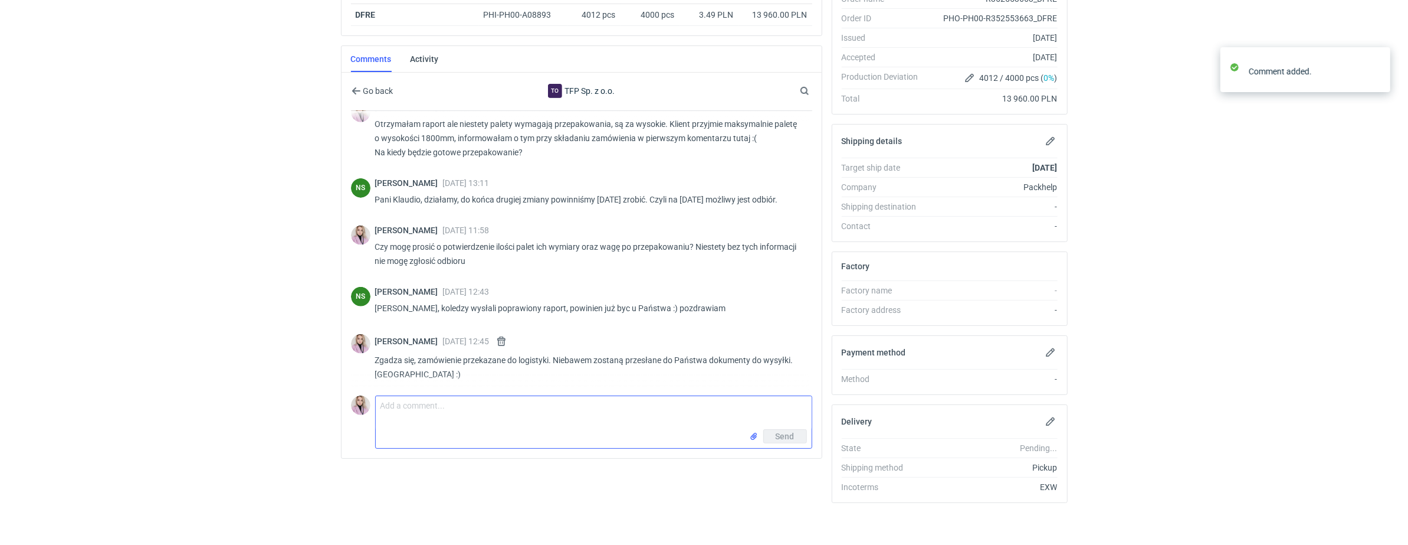
scroll to position [427, 0]
